Goal: Transaction & Acquisition: Book appointment/travel/reservation

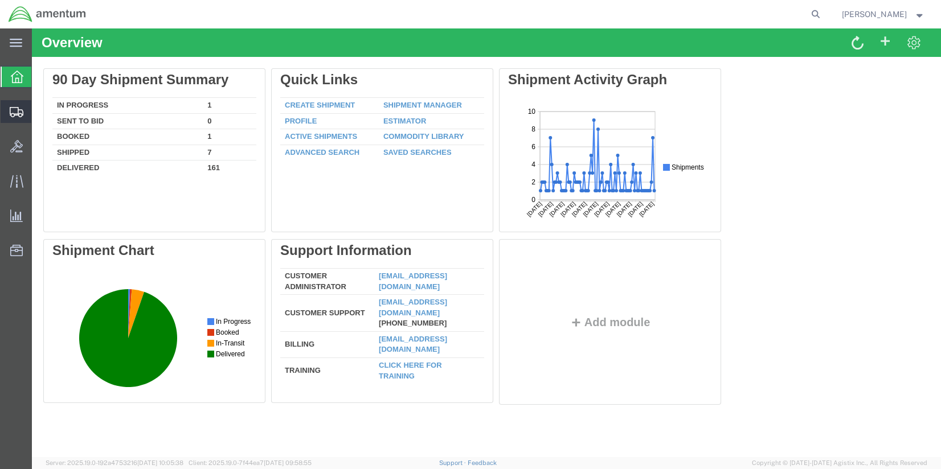
click at [39, 117] on span "Shipments" at bounding box center [35, 111] width 8 height 23
click at [39, 112] on span "Shipments" at bounding box center [35, 111] width 8 height 23
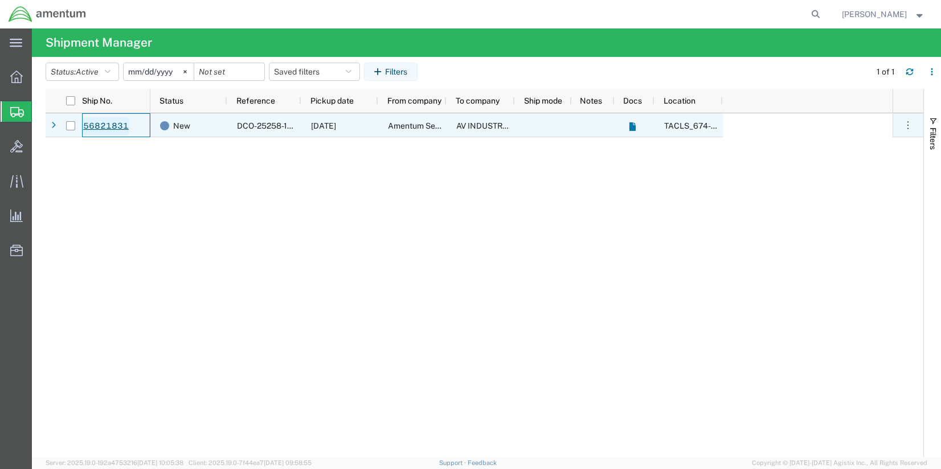
click at [113, 128] on link "56821831" at bounding box center [106, 126] width 47 height 18
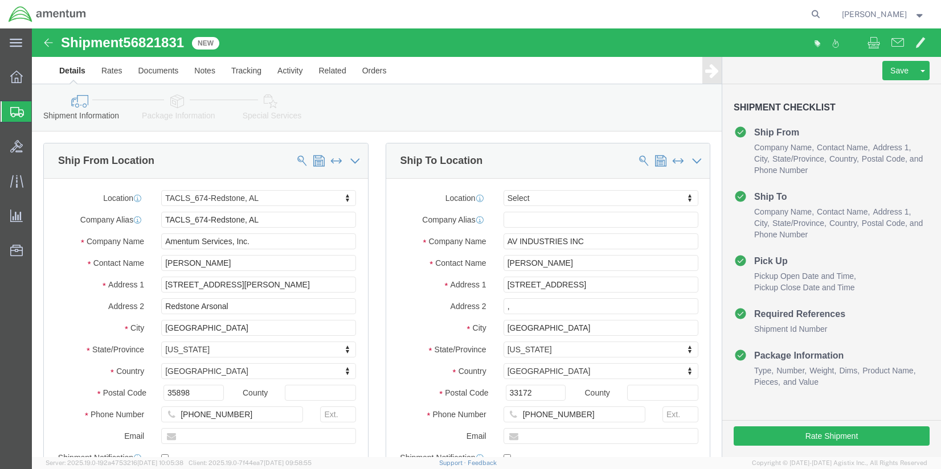
select select "42736"
select select
click input ","
click div "Ship To Location"
click button "Rate Shipment"
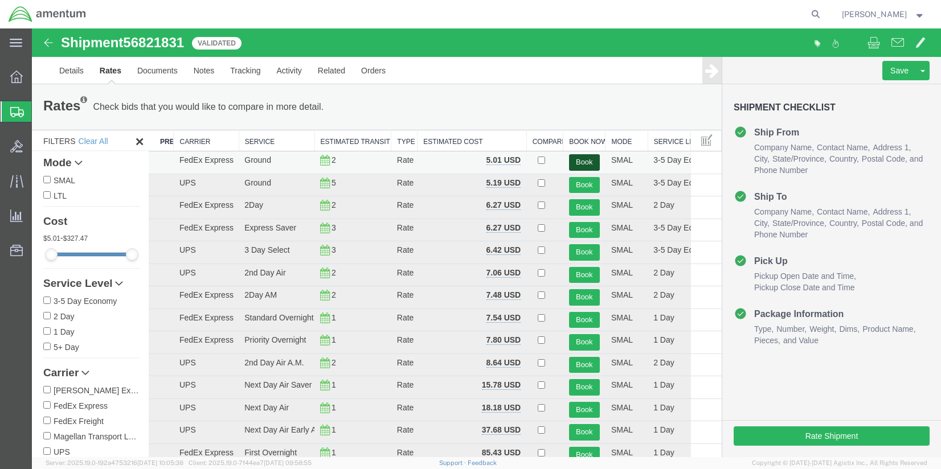
click at [580, 161] on button "Book" at bounding box center [584, 162] width 31 height 17
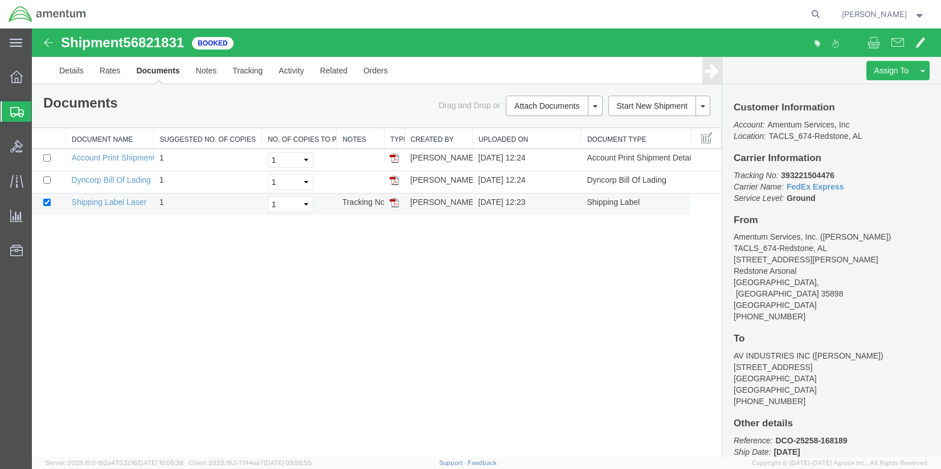
click at [393, 200] on img at bounding box center [393, 202] width 9 height 9
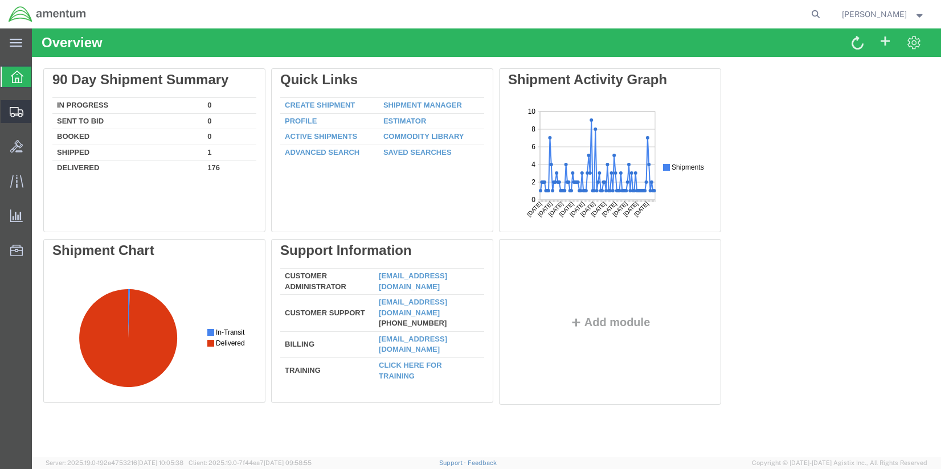
click at [39, 114] on span "Shipments" at bounding box center [35, 111] width 8 height 23
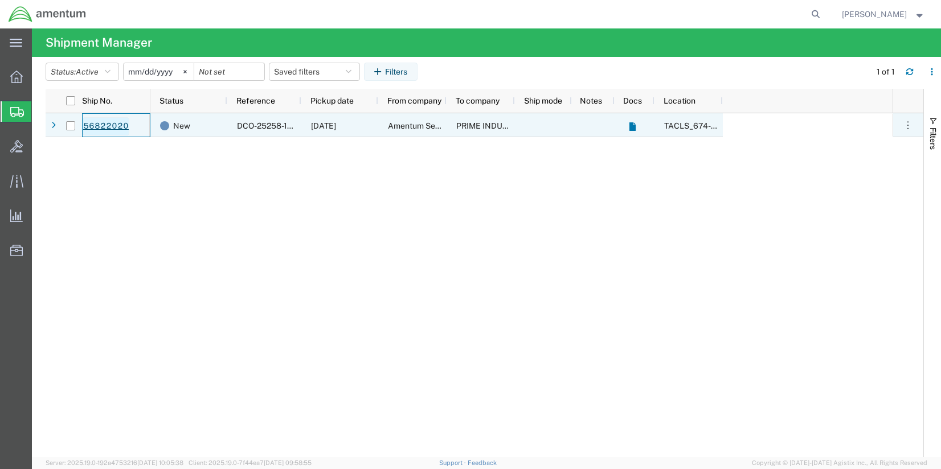
click at [99, 121] on link "56822020" at bounding box center [106, 126] width 47 height 18
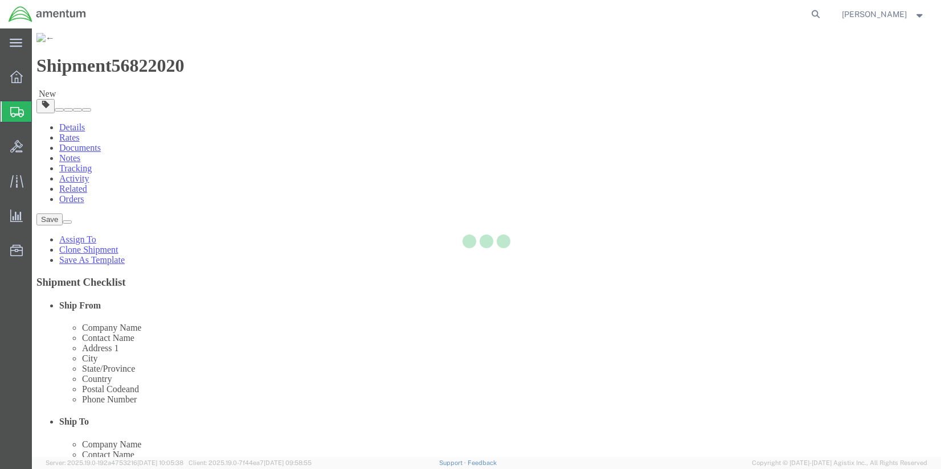
select select "42736"
select select
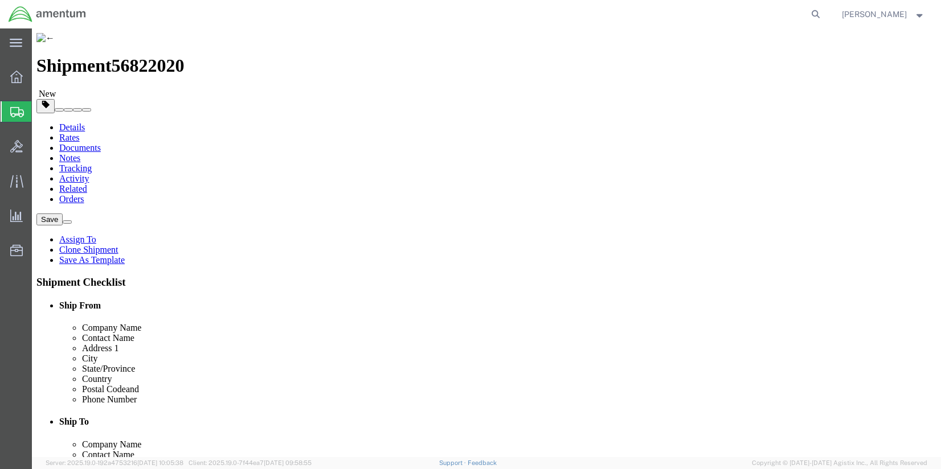
click input ","
click div "Ship To Location"
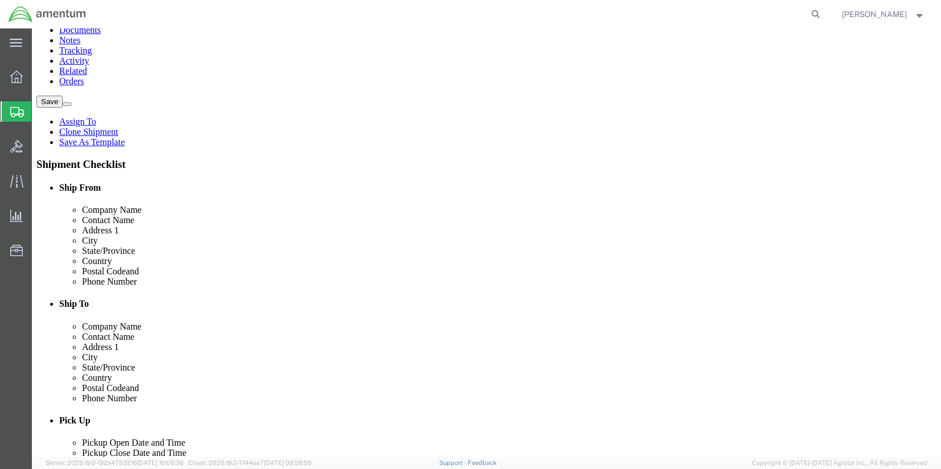
scroll to position [133, 0]
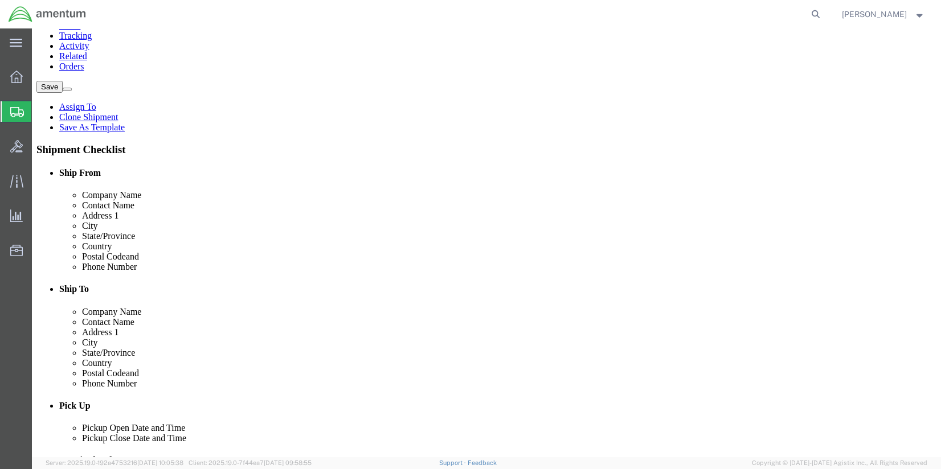
click button "Rate Shipment"
